Goal: Check status: Check status

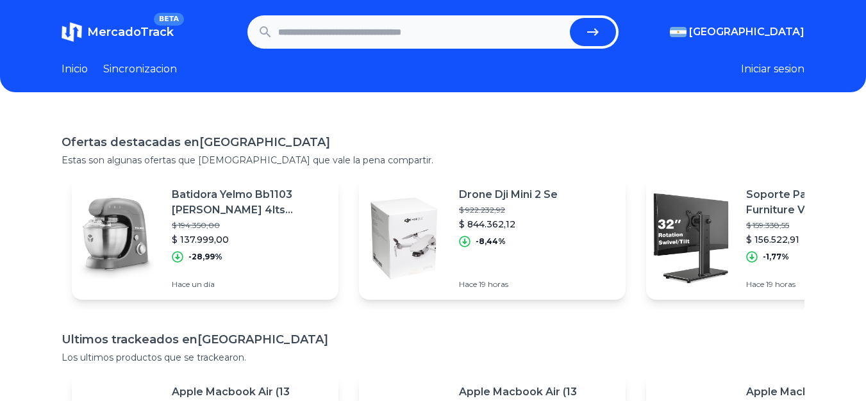
click at [339, 29] on input "text" at bounding box center [421, 32] width 287 height 28
click at [425, 29] on input "text" at bounding box center [421, 32] width 287 height 28
paste input "**********"
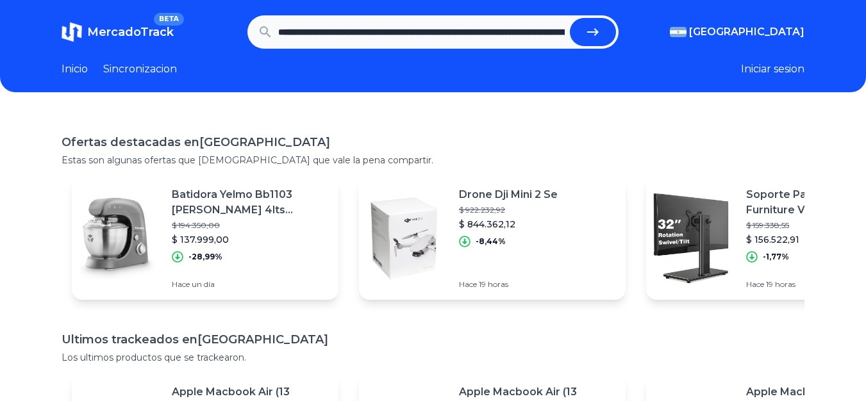
scroll to position [0, 778]
click at [575, 18] on button "submit" at bounding box center [598, 32] width 46 height 28
type input "**********"
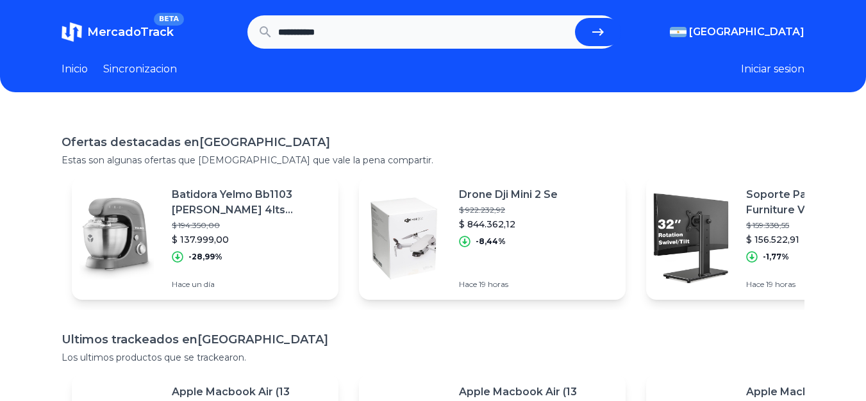
scroll to position [0, 0]
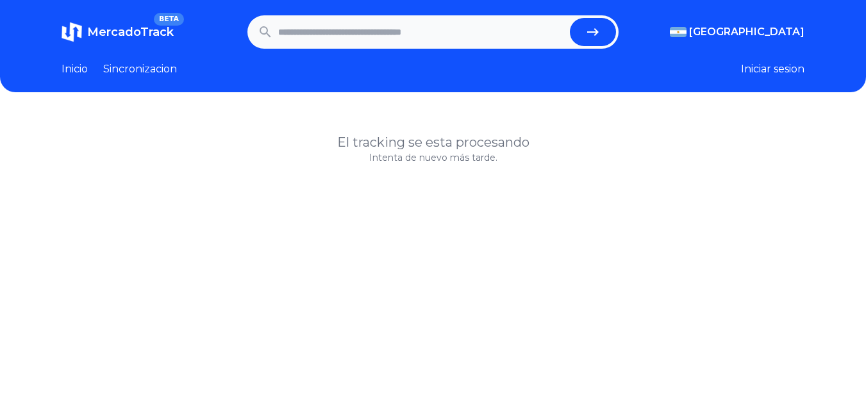
click at [463, 143] on h1 "El tracking se esta procesando" at bounding box center [433, 142] width 743 height 18
click at [394, 24] on input "text" at bounding box center [421, 32] width 287 height 28
click at [381, 30] on input "*" at bounding box center [421, 32] width 287 height 28
drag, startPoint x: 381, startPoint y: 30, endPoint x: 108, endPoint y: 0, distance: 274.6
click at [108, 0] on header "MercadoTrack BETA Argentina Argentina Uruguay Mexico Chile Peru Venezuela Colom…" at bounding box center [433, 46] width 866 height 92
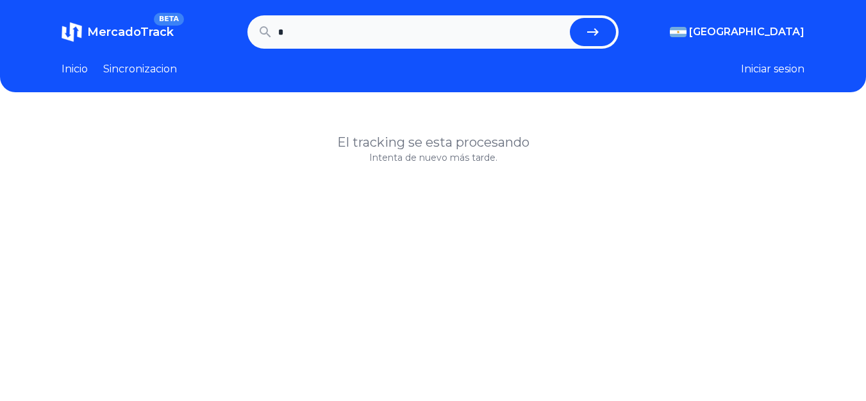
paste input "**********"
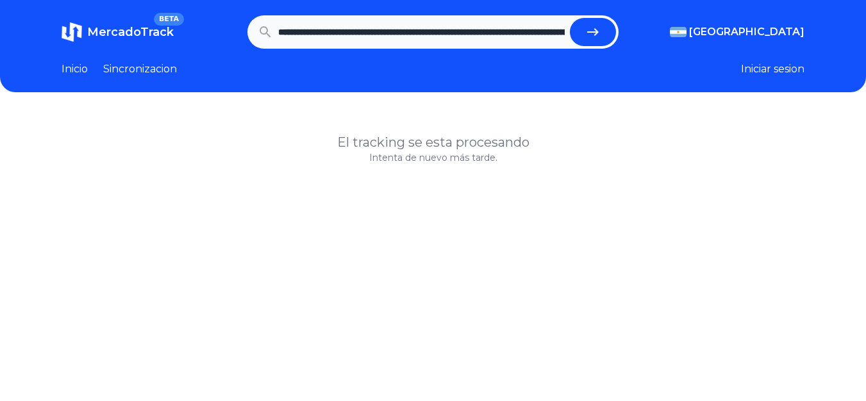
scroll to position [0, 778]
click at [575, 18] on button "submit" at bounding box center [598, 32] width 46 height 28
type input "**********"
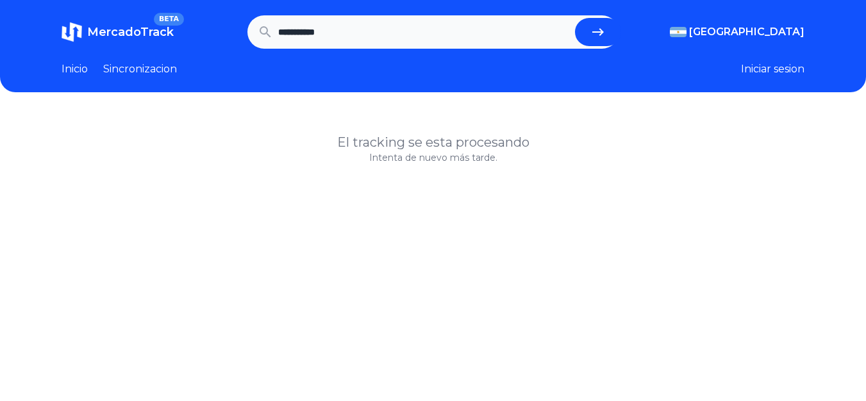
scroll to position [0, 0]
click at [68, 70] on link "Inicio" at bounding box center [75, 69] width 26 height 15
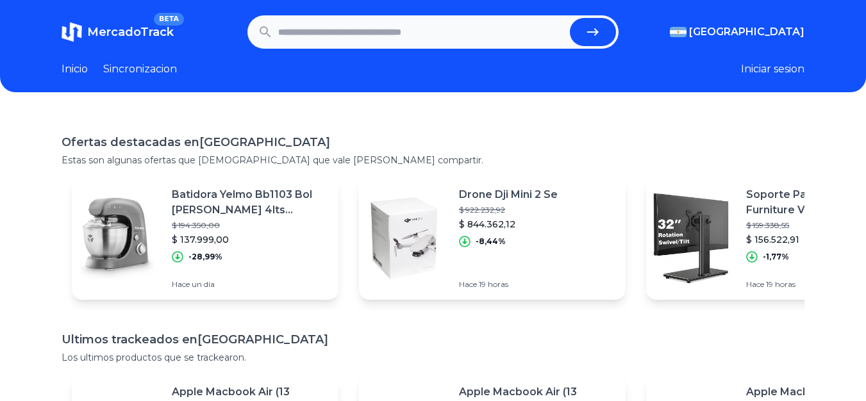
click at [504, 197] on p "Drone Dji Mini 2 Se" at bounding box center [508, 194] width 99 height 15
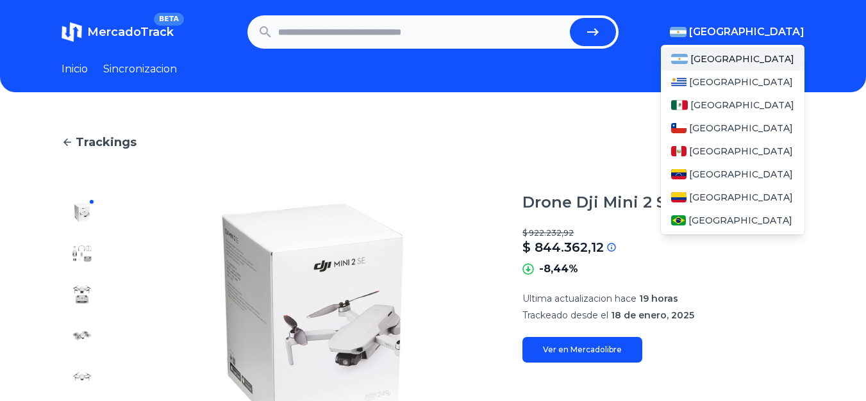
click at [767, 32] on span "[GEOGRAPHIC_DATA]" at bounding box center [746, 31] width 115 height 15
click at [702, 113] on div "[GEOGRAPHIC_DATA]" at bounding box center [733, 105] width 144 height 23
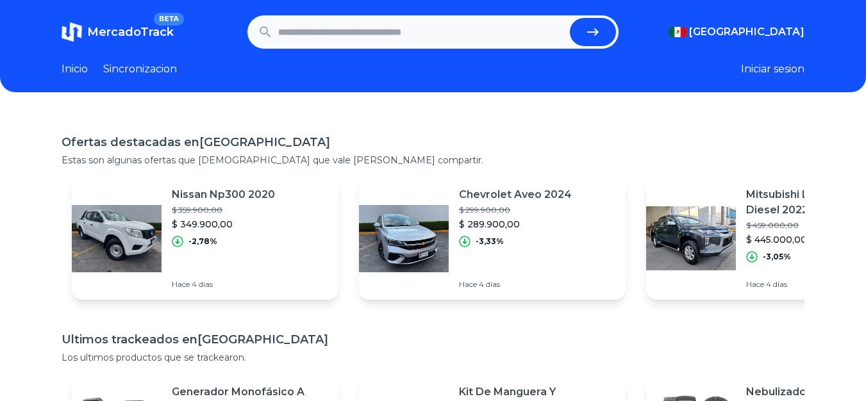
click at [493, 33] on input "text" at bounding box center [421, 32] width 287 height 28
click at [490, 33] on input "text" at bounding box center [421, 32] width 287 height 28
paste input "**********"
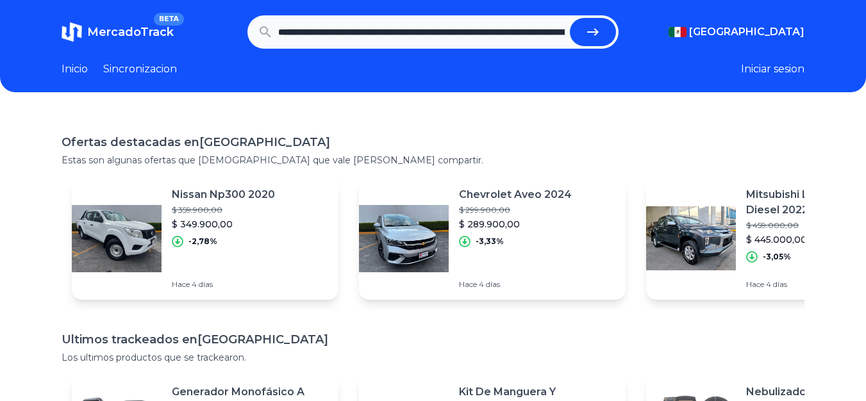
scroll to position [0, 778]
click at [575, 18] on button "submit" at bounding box center [598, 32] width 46 height 28
type input "**********"
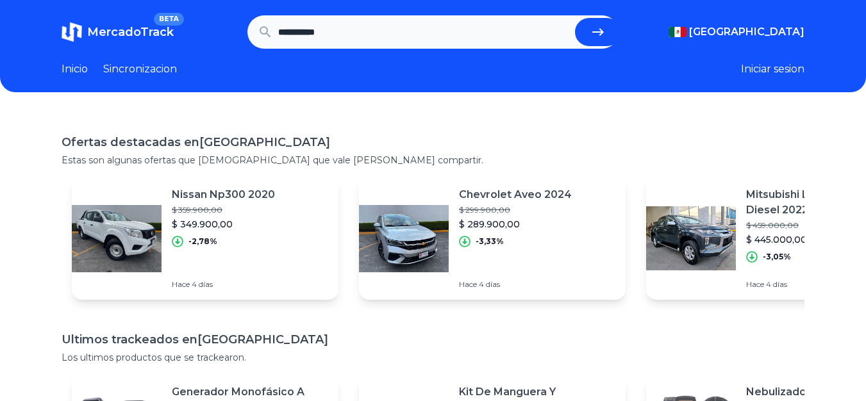
scroll to position [0, 0]
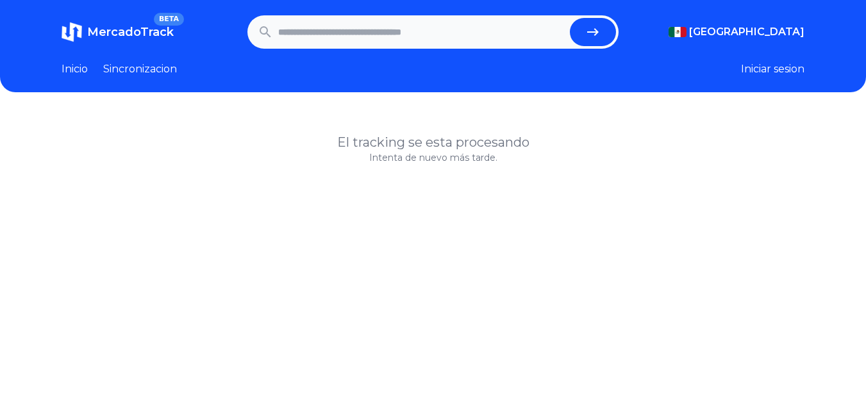
click at [117, 40] on h1 "MercadoTrack BETA" at bounding box center [130, 32] width 86 height 18
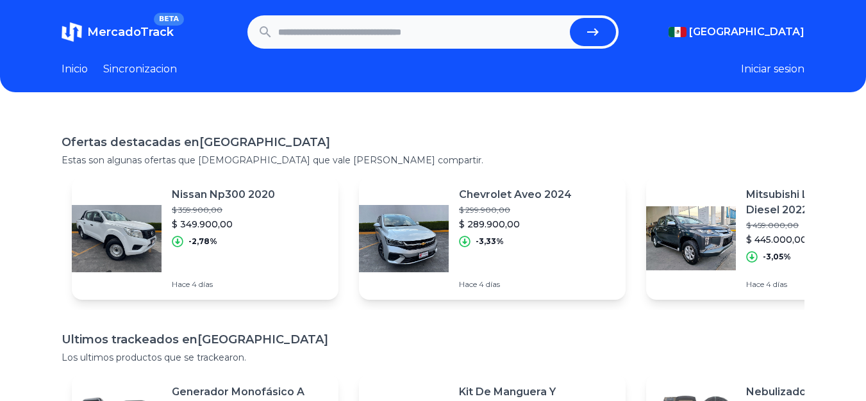
click at [146, 69] on link "Sincronizacion" at bounding box center [140, 69] width 74 height 15
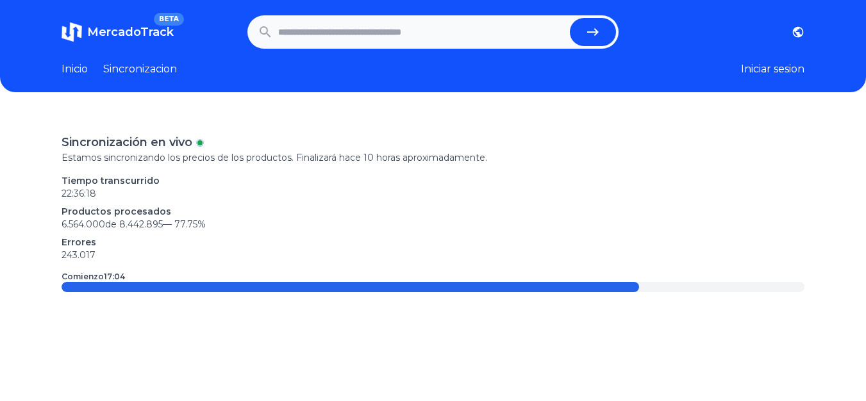
click at [60, 62] on header "MercadoTrack BETA Argentina Uruguay Mexico Chile Peru Venezuela Colombia Brasil…" at bounding box center [433, 46] width 866 height 92
click at [72, 66] on link "Inicio" at bounding box center [75, 69] width 26 height 15
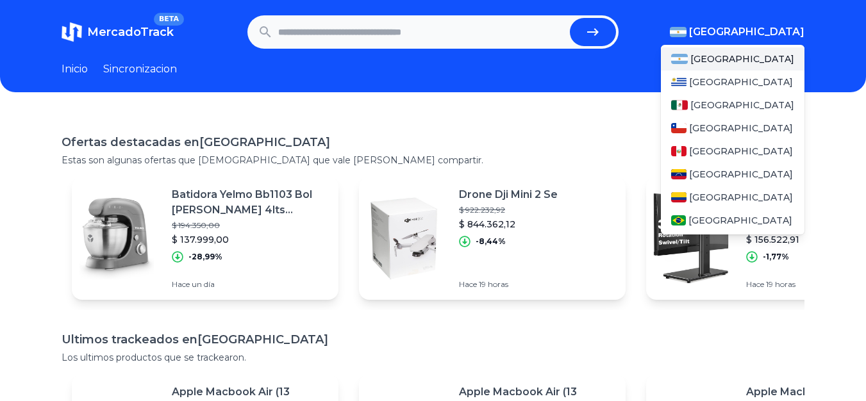
click at [767, 35] on span "[GEOGRAPHIC_DATA]" at bounding box center [746, 31] width 115 height 15
click at [712, 112] on div "[GEOGRAPHIC_DATA]" at bounding box center [733, 105] width 144 height 23
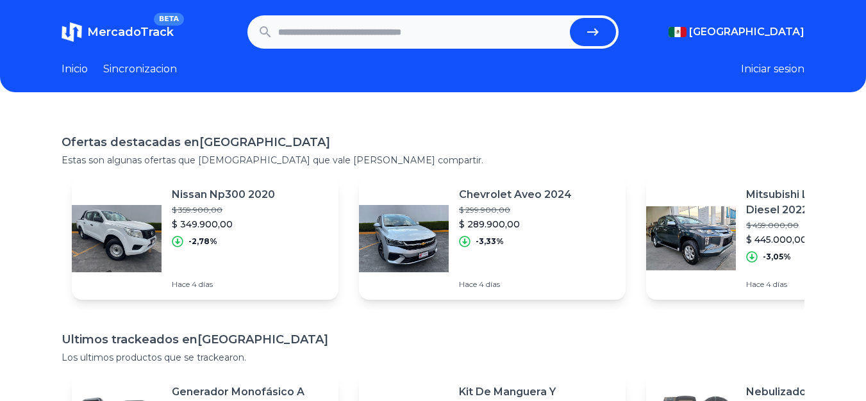
click at [58, 69] on header "MercadoTrack BETA Mexico Argentina Uruguay Mexico Chile Peru Venezuela Colombia…" at bounding box center [433, 46] width 866 height 92
click at [65, 69] on link "Inicio" at bounding box center [75, 69] width 26 height 15
click at [161, 70] on link "Sincronizacion" at bounding box center [140, 69] width 74 height 15
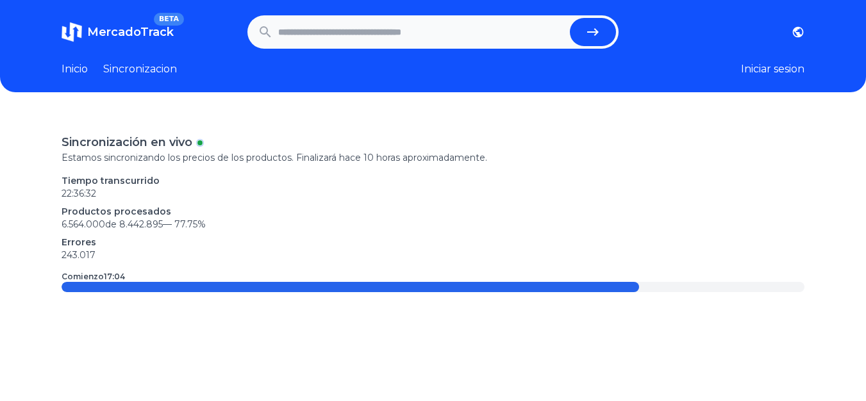
scroll to position [128, 0]
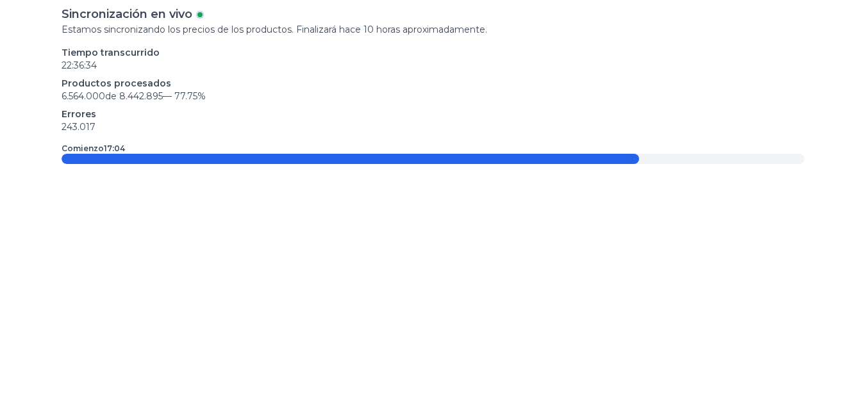
drag, startPoint x: 294, startPoint y: 154, endPoint x: 322, endPoint y: 182, distance: 39.4
click at [322, 180] on div "Sincronización en vivo Estamos sincronizando los precios de los productos. Fina…" at bounding box center [433, 185] width 866 height 401
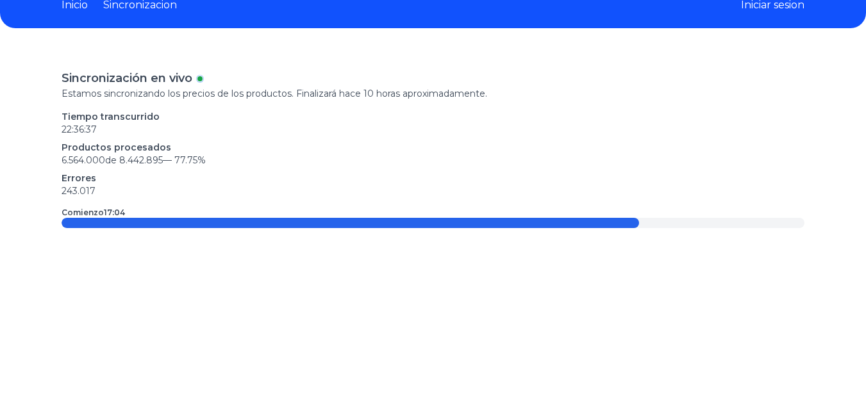
click at [172, 146] on p "Productos procesados" at bounding box center [433, 147] width 743 height 13
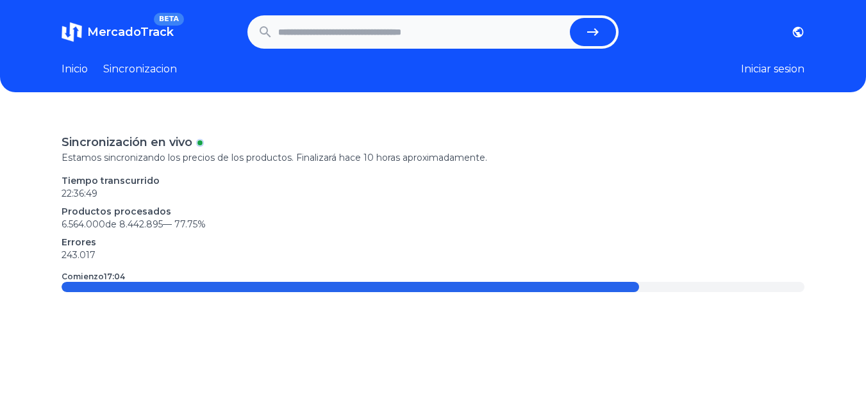
click at [448, 33] on input "text" at bounding box center [421, 32] width 287 height 28
click at [452, 33] on input "*" at bounding box center [421, 32] width 287 height 28
click at [452, 34] on input "*" at bounding box center [421, 32] width 287 height 28
paste input "**********"
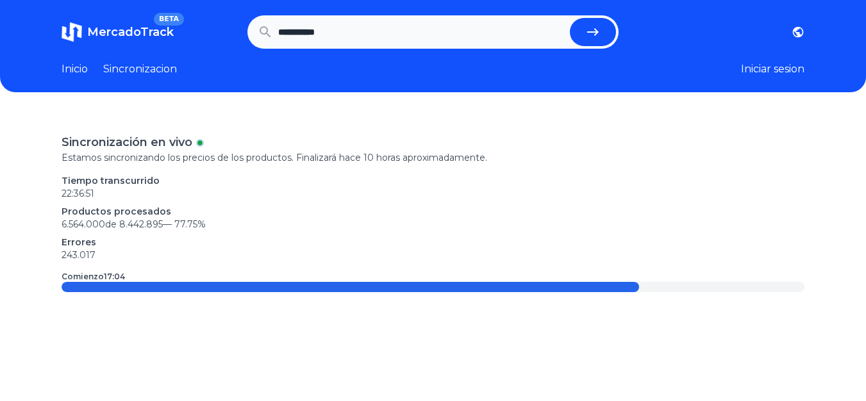
type input "**********"
click at [590, 29] on button "submit" at bounding box center [593, 32] width 46 height 28
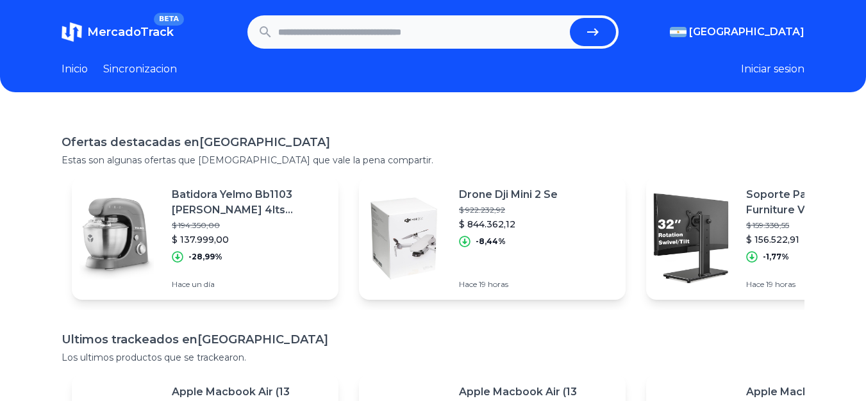
click at [324, 34] on input "text" at bounding box center [421, 32] width 287 height 28
paste input "**********"
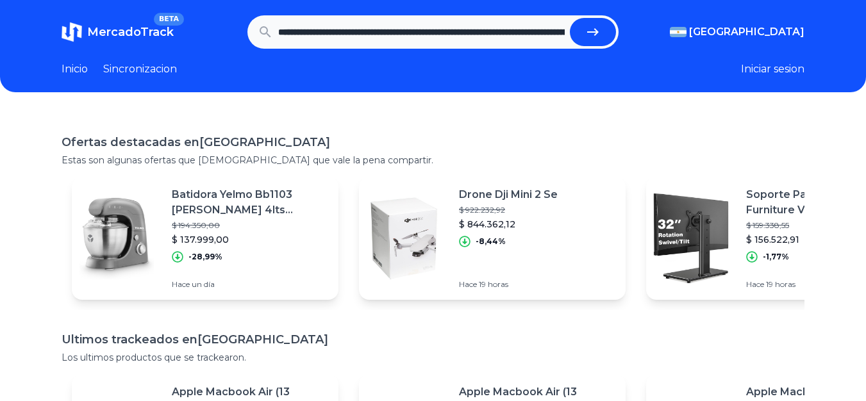
scroll to position [0, 778]
click at [613, 37] on button "submit" at bounding box center [598, 32] width 46 height 28
type input "**********"
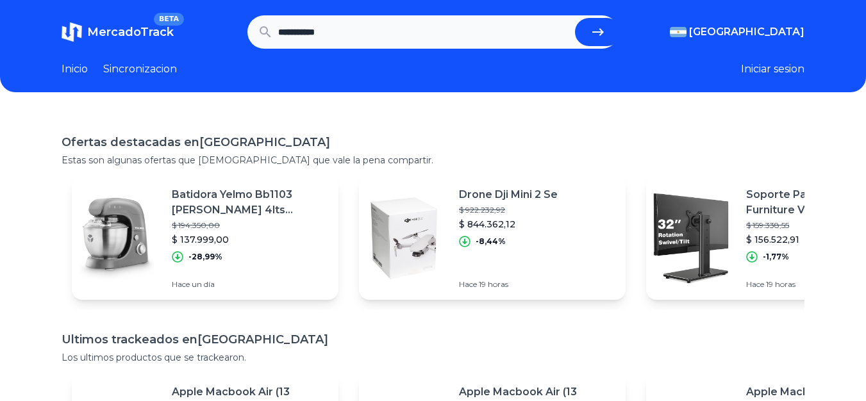
scroll to position [0, 0]
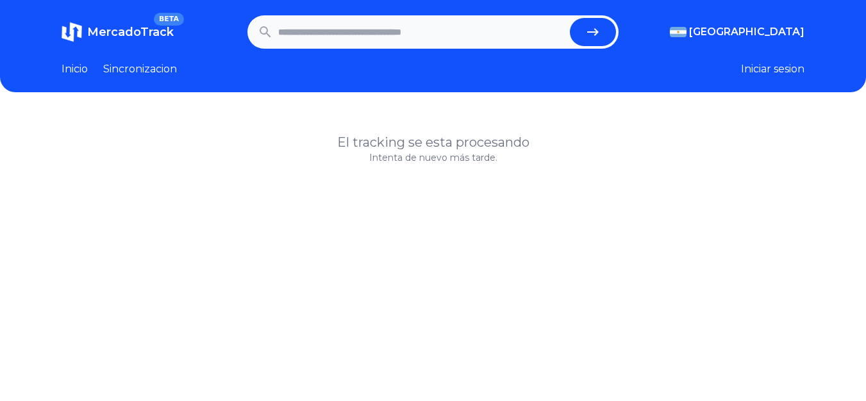
click at [475, 131] on div "El tracking se esta procesando Intenta de nuevo más tarde." at bounding box center [433, 313] width 866 height 401
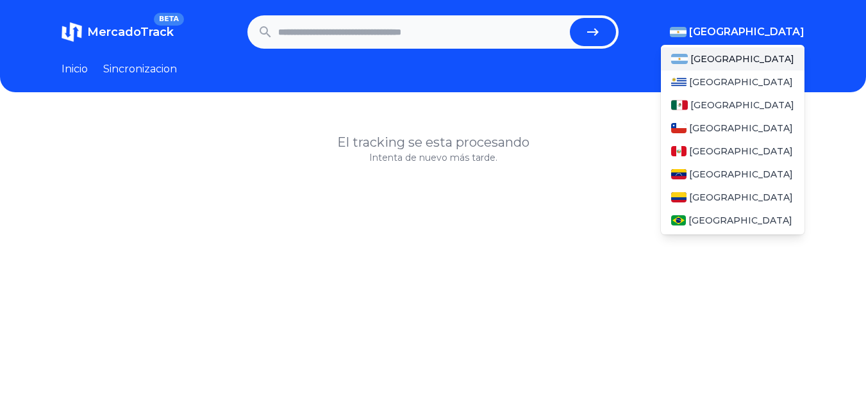
click at [686, 33] on img "button" at bounding box center [678, 32] width 17 height 10
click at [706, 108] on span "[GEOGRAPHIC_DATA]" at bounding box center [742, 105] width 104 height 13
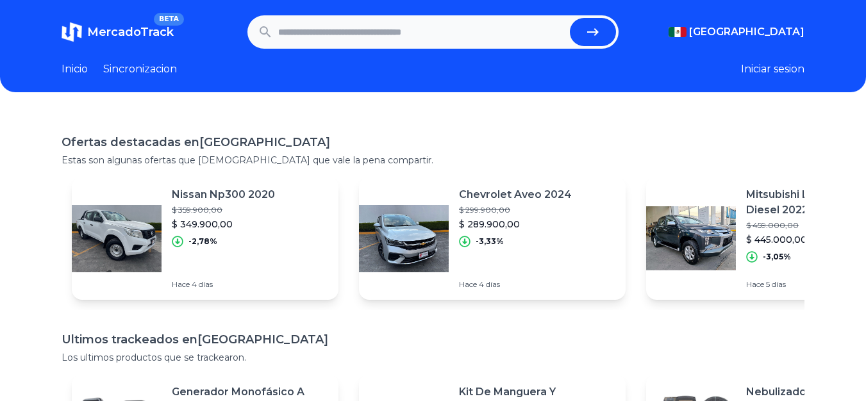
click at [518, 33] on input "text" at bounding box center [421, 32] width 287 height 28
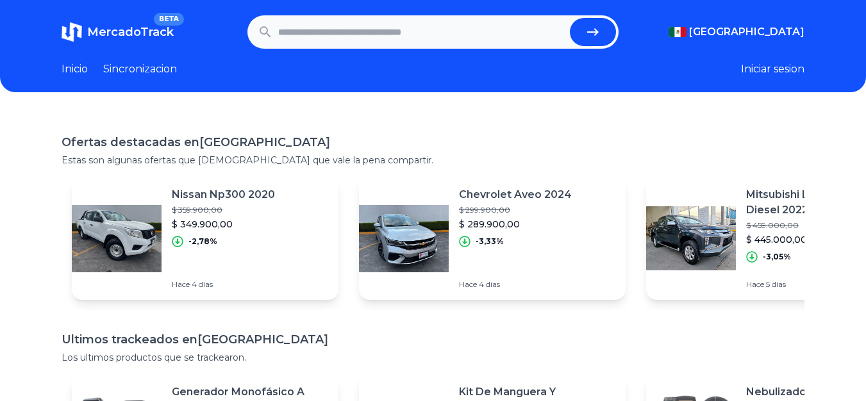
click at [518, 33] on input "text" at bounding box center [421, 32] width 287 height 28
paste input "**********"
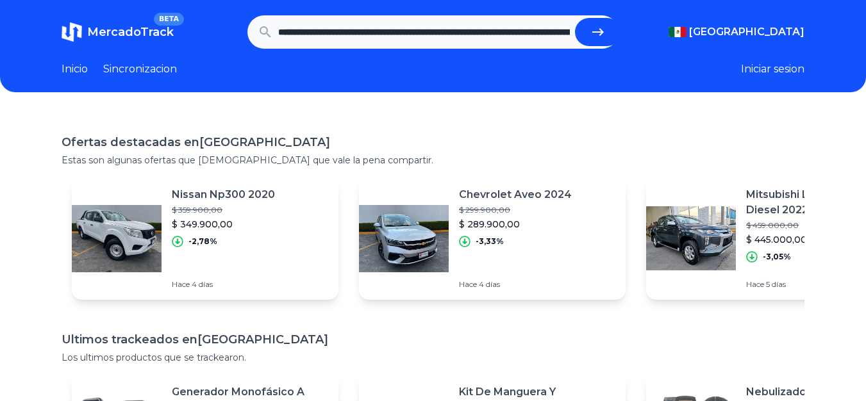
click at [608, 27] on button "submit" at bounding box center [598, 32] width 46 height 28
type input "**********"
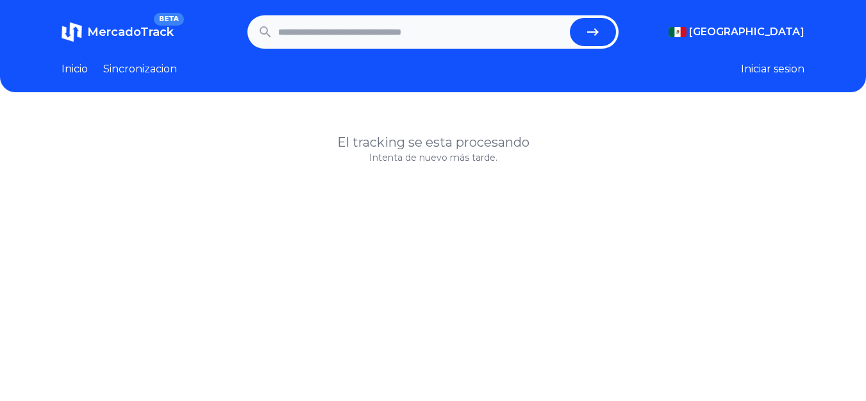
click at [132, 38] on span "MercadoTrack" at bounding box center [130, 32] width 86 height 14
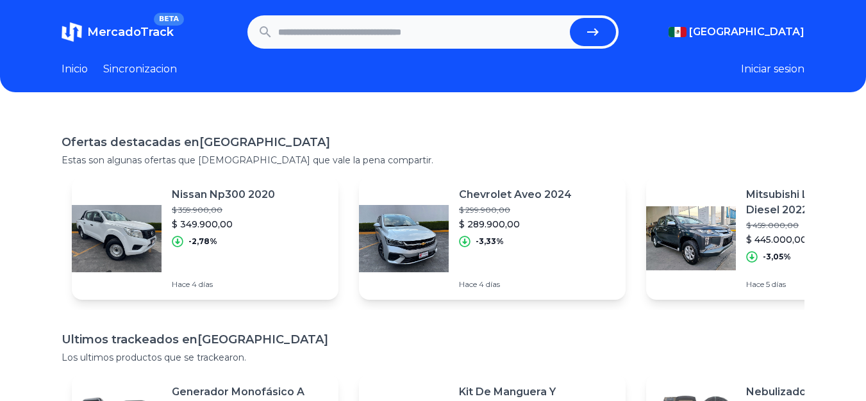
click at [132, 37] on span "MercadoTrack" at bounding box center [130, 32] width 86 height 14
click at [75, 65] on link "Inicio" at bounding box center [75, 69] width 26 height 15
click at [76, 63] on link "Inicio" at bounding box center [75, 69] width 26 height 15
